Goal: Navigation & Orientation: Find specific page/section

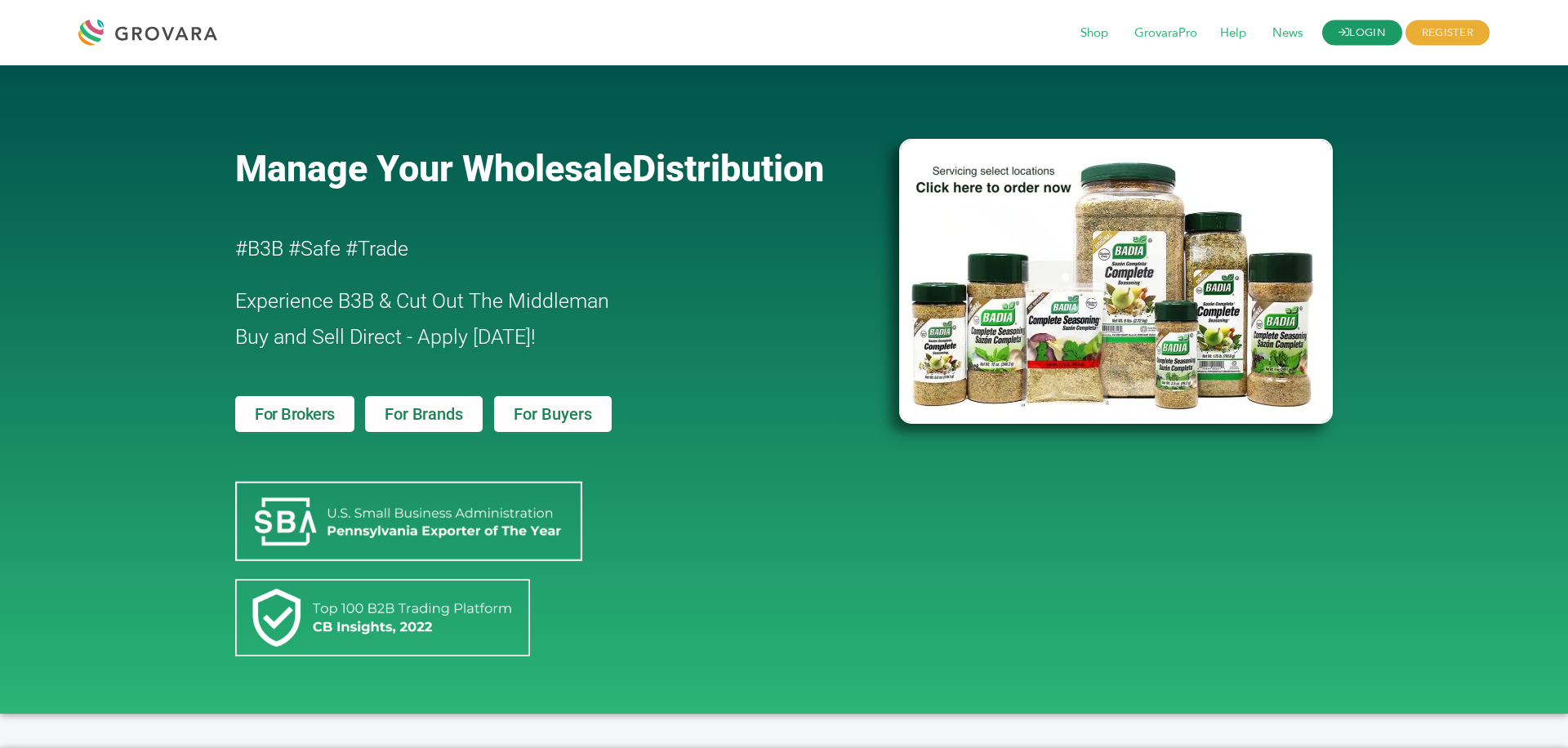
click at [1379, 39] on link "LOGIN" at bounding box center [1362, 33] width 80 height 25
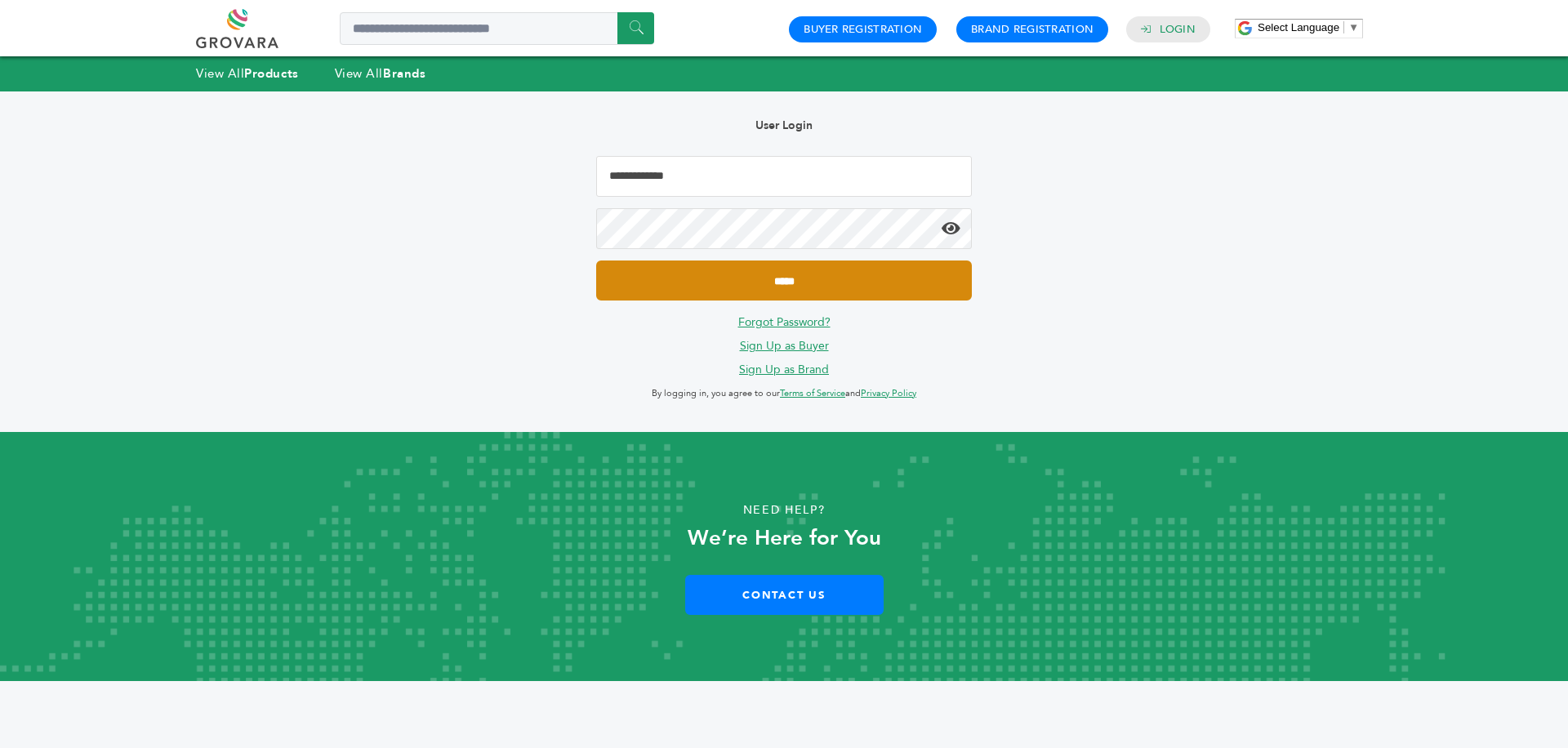
type input "**********"
click at [952, 291] on input "*****" at bounding box center [784, 280] width 375 height 40
